Goal: Communication & Community: Answer question/provide support

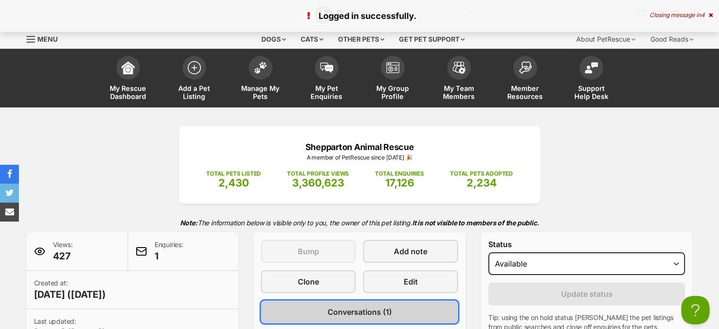
click at [344, 306] on span "Conversations (1)" at bounding box center [359, 311] width 64 height 11
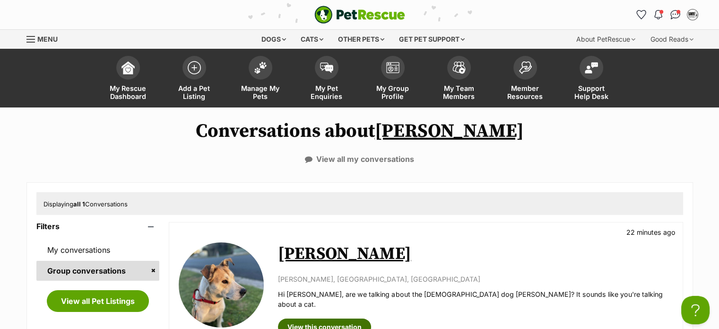
click at [338, 318] on link "View this conversation" at bounding box center [324, 326] width 93 height 17
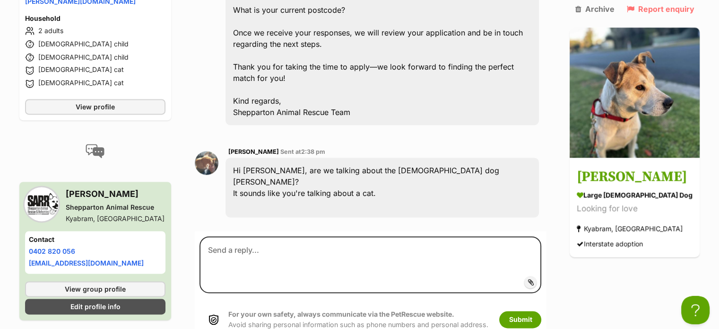
scroll to position [1356, 0]
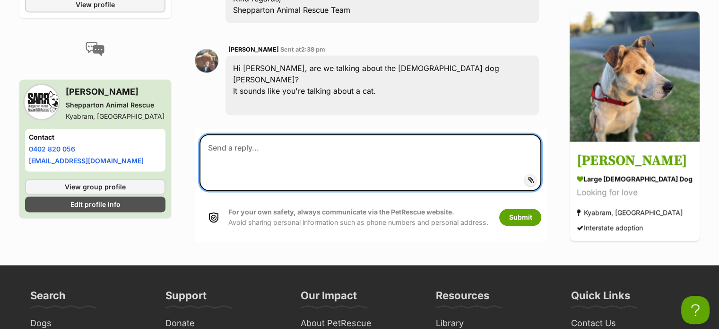
click at [246, 134] on textarea at bounding box center [370, 162] width 342 height 57
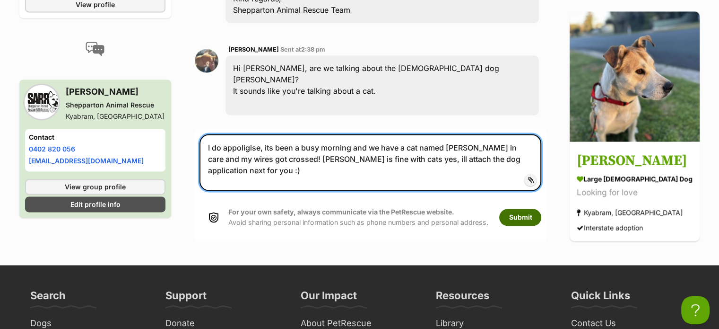
type textarea "I do appoligise, its been a busy morning and we have a cat named perry in care …"
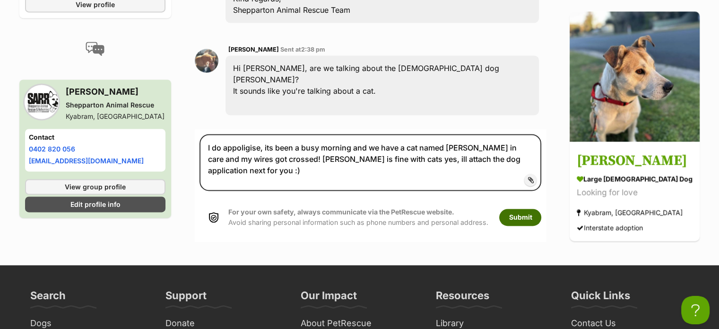
click at [534, 208] on button "Submit" at bounding box center [520, 216] width 42 height 17
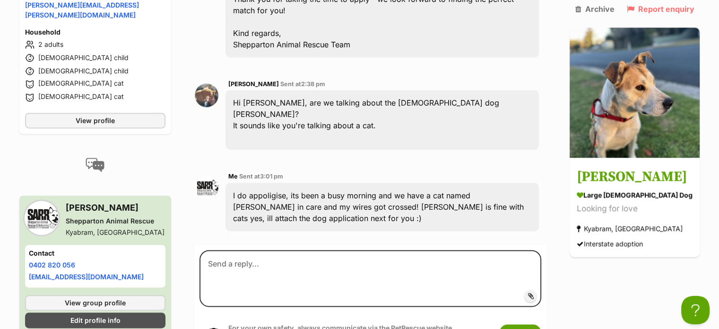
click at [325, 245] on form "Add attachment Submit For your own safety, always communicate via the PetRescue…" at bounding box center [370, 301] width 351 height 112
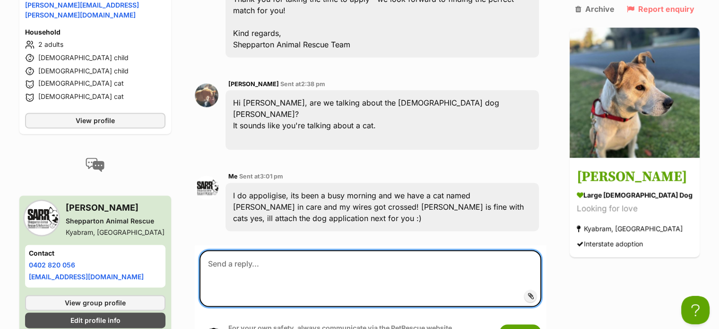
click at [294, 250] on textarea at bounding box center [370, 278] width 342 height 57
paste textarea "Thank you for your expression of interest, Please see below a number of questio…"
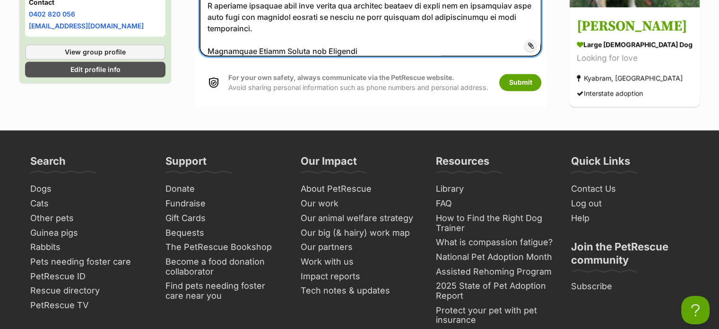
scroll to position [1654, 0]
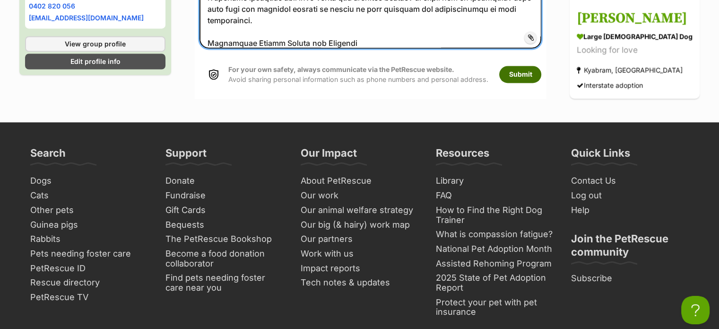
type textarea "Thank you for your expression of interest, Please see below a number of questio…"
click at [533, 66] on button "Submit" at bounding box center [520, 74] width 42 height 17
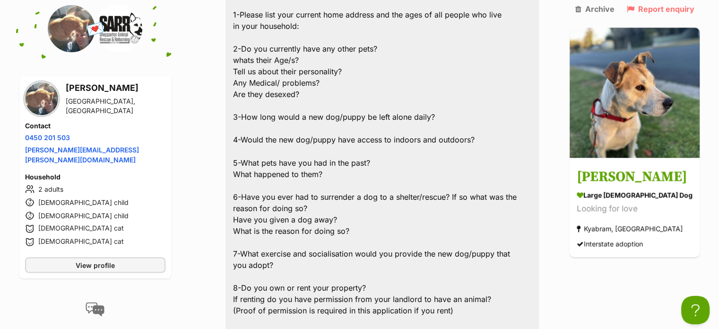
scroll to position [1654, 0]
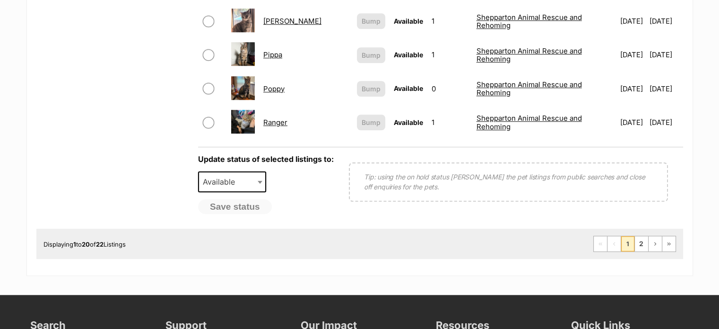
scroll to position [815, 0]
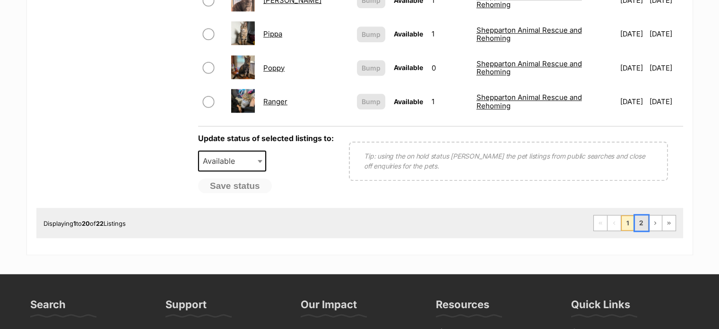
click at [646, 215] on link "2" at bounding box center [641, 222] width 13 height 15
